Goal: Information Seeking & Learning: Learn about a topic

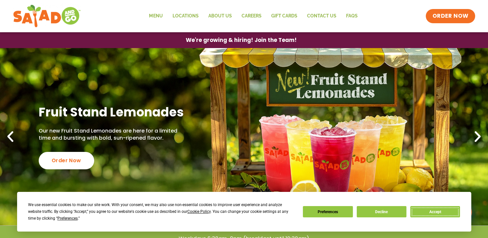
click at [436, 210] on button "Accept" at bounding box center [435, 211] width 50 height 11
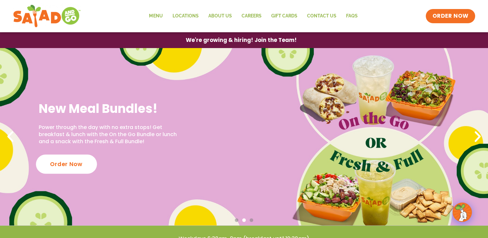
click at [78, 170] on div "Order Now" at bounding box center [66, 163] width 61 height 19
click at [326, 194] on div "New Meal Bundles! Power through the day with no extra stops! Get breakfast & lu…" at bounding box center [244, 136] width 488 height 177
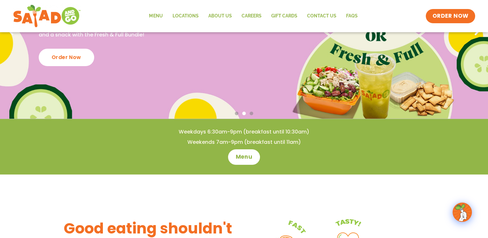
scroll to position [193, 0]
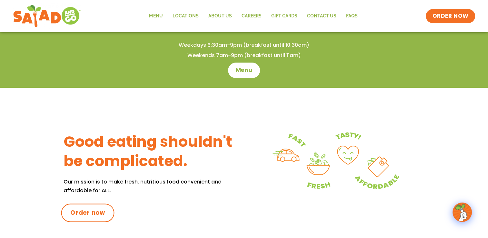
click at [92, 210] on span "Order now" at bounding box center [87, 213] width 35 height 8
click at [244, 66] on link "Menu" at bounding box center [243, 70] width 35 height 17
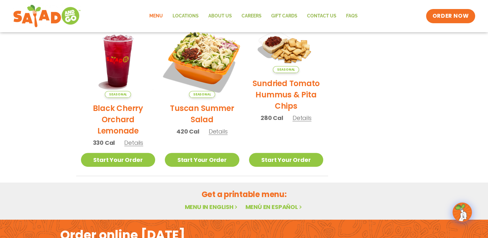
scroll to position [322, 0]
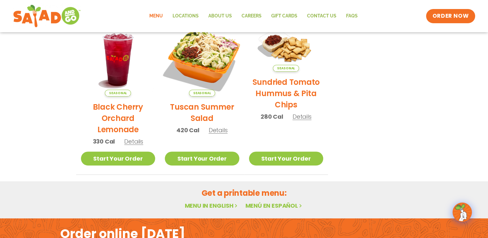
click at [207, 59] on img at bounding box center [201, 58] width 87 height 87
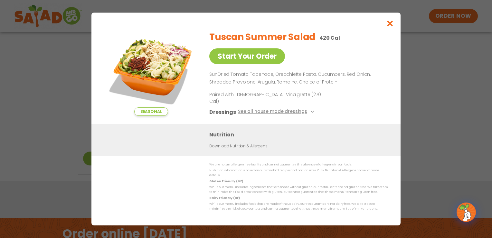
click at [176, 69] on img at bounding box center [151, 70] width 90 height 90
click at [170, 74] on img at bounding box center [151, 70] width 90 height 90
click at [151, 79] on img at bounding box center [151, 70] width 90 height 90
click at [391, 27] on icon "Close modal" at bounding box center [390, 23] width 8 height 7
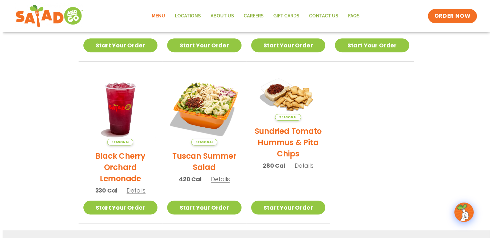
scroll to position [272, 0]
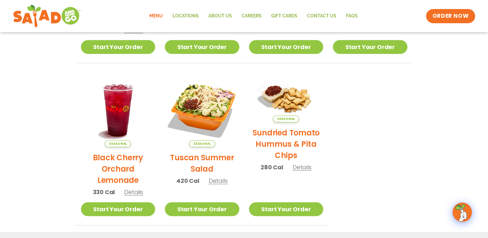
click at [223, 182] on span "Details" at bounding box center [218, 181] width 19 height 8
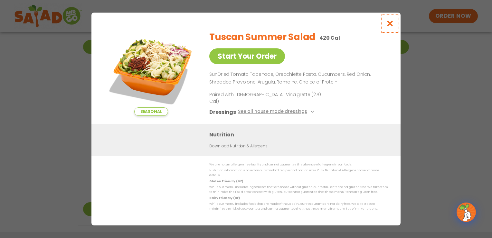
click at [392, 27] on icon "Close modal" at bounding box center [390, 23] width 8 height 7
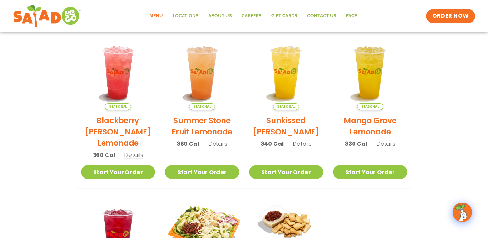
scroll to position [1, 0]
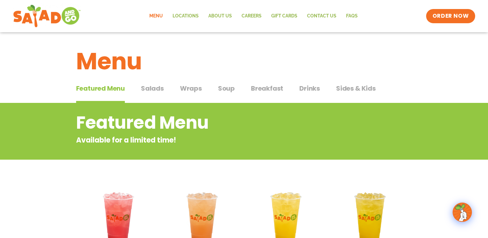
click at [159, 88] on span "Salads" at bounding box center [152, 88] width 23 height 10
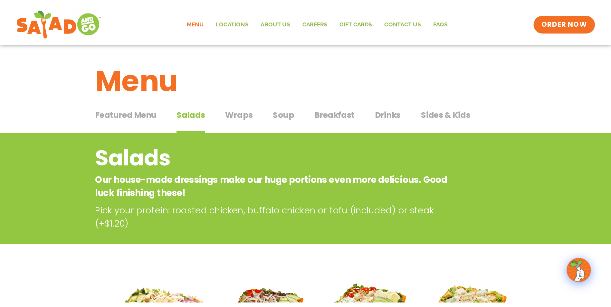
scroll to position [1, 0]
